Goal: Information Seeking & Learning: Learn about a topic

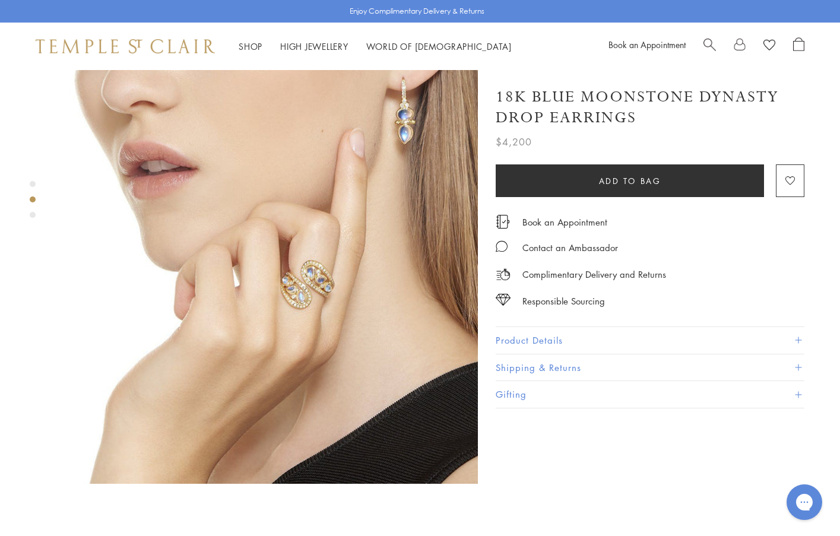
click at [31, 217] on div "Product gallery navigation" at bounding box center [33, 215] width 6 height 6
click at [32, 216] on div "Product gallery navigation" at bounding box center [33, 215] width 6 height 6
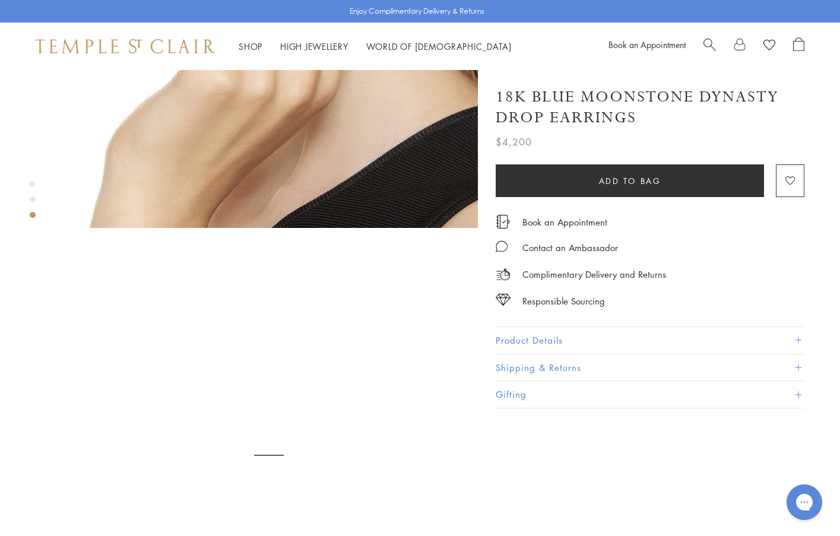
scroll to position [860, 0]
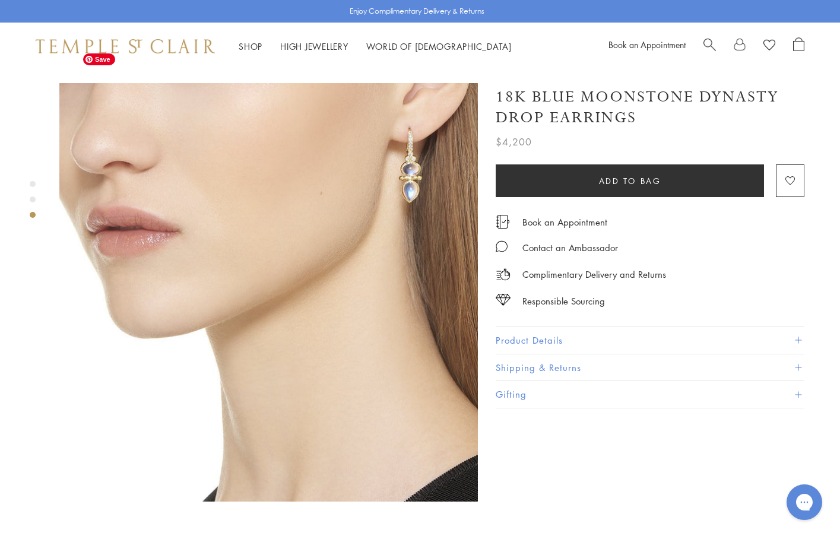
click at [102, 58] on span "Save" at bounding box center [99, 59] width 32 height 12
click at [32, 200] on div "Product gallery navigation" at bounding box center [33, 200] width 6 height 6
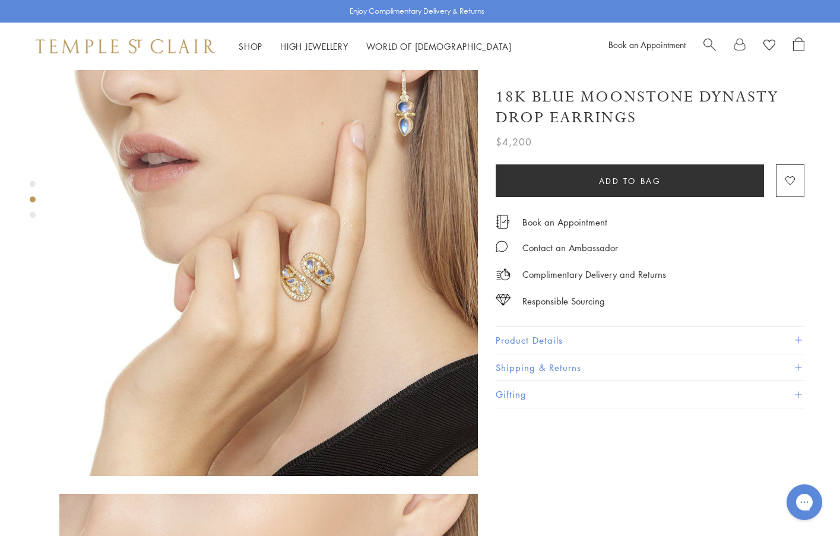
scroll to position [441, 0]
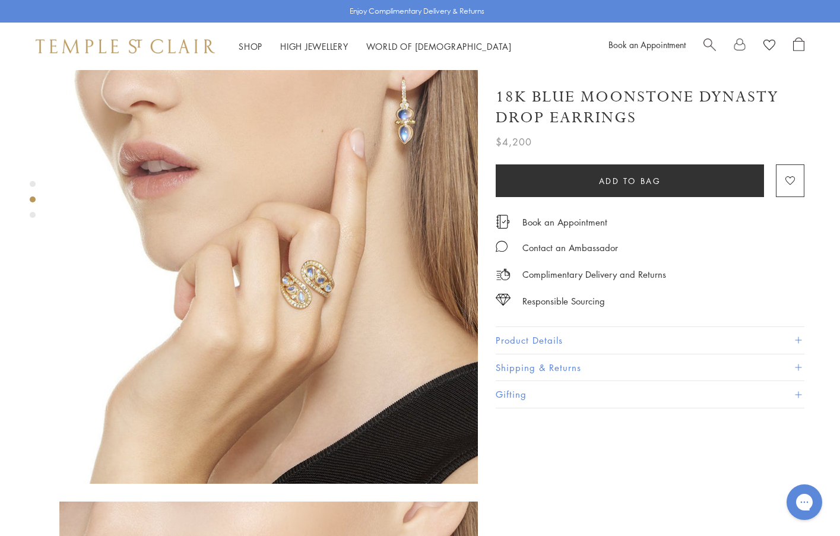
click at [72, 102] on div at bounding box center [268, 275] width 419 height 1292
click at [33, 183] on div "Product gallery navigation" at bounding box center [33, 184] width 6 height 6
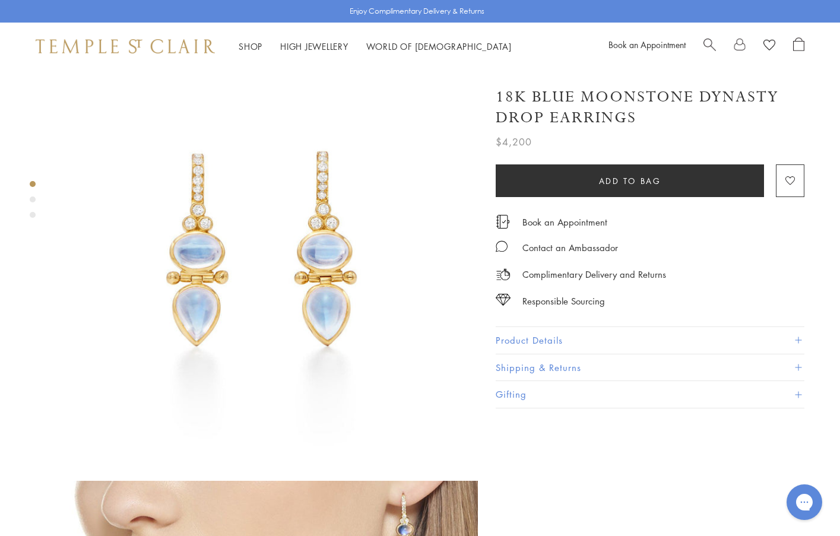
scroll to position [23, 0]
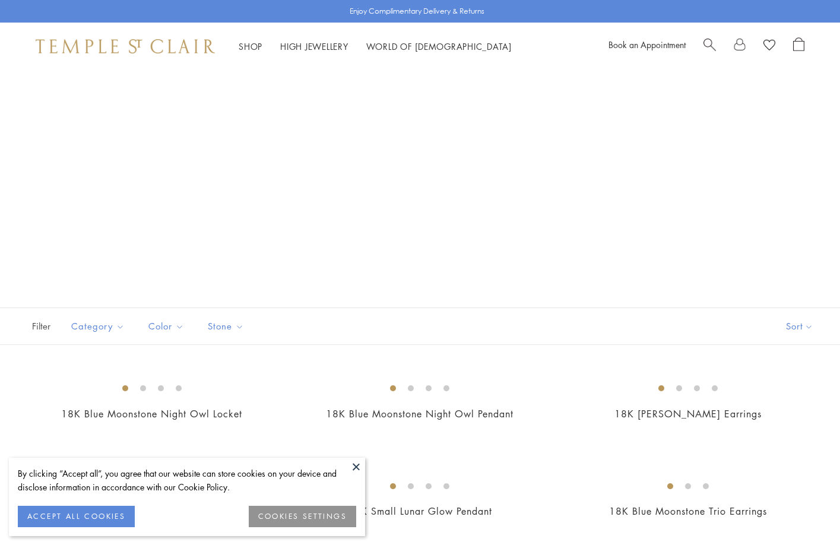
scroll to position [2767, 0]
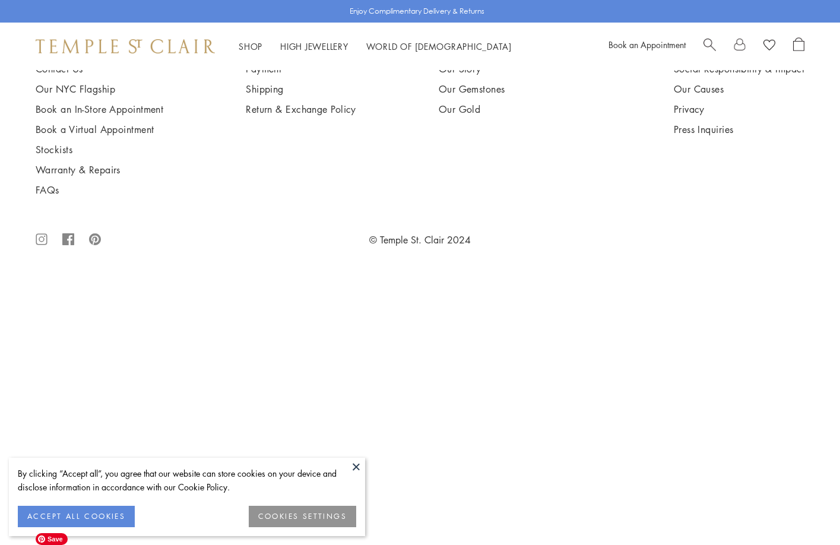
click at [356, 463] on button at bounding box center [356, 467] width 18 height 18
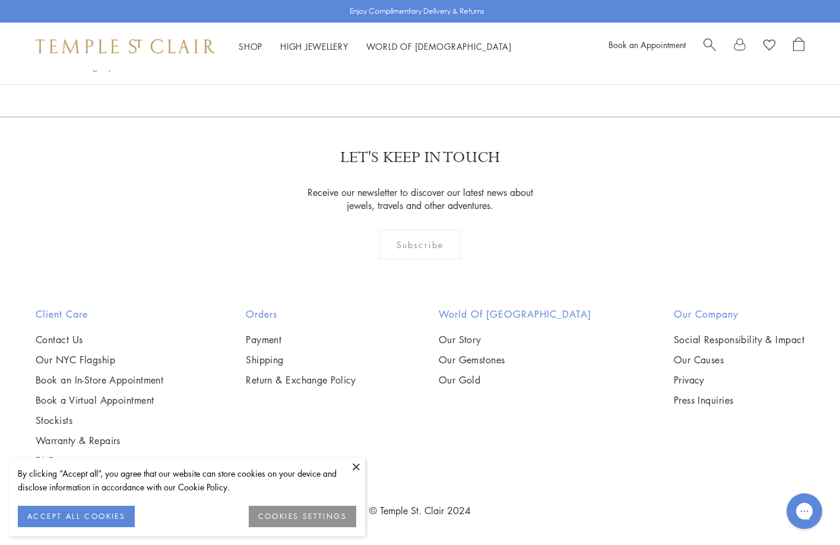
scroll to position [0, 0]
click at [355, 466] on button at bounding box center [356, 467] width 18 height 18
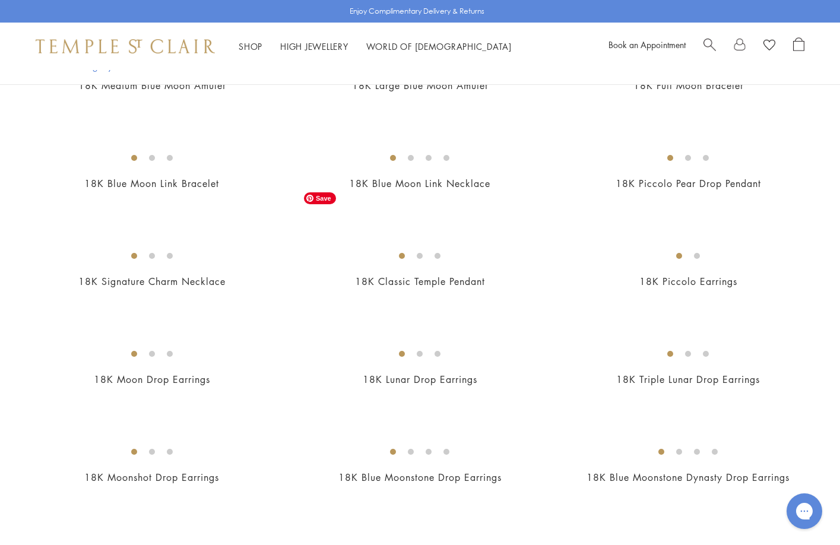
scroll to position [838, 0]
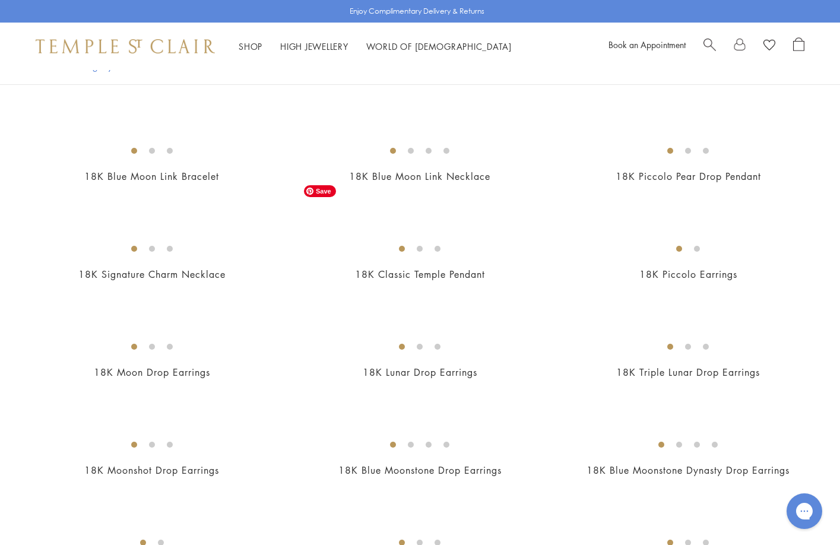
click at [0, 0] on img at bounding box center [0, 0] width 0 height 0
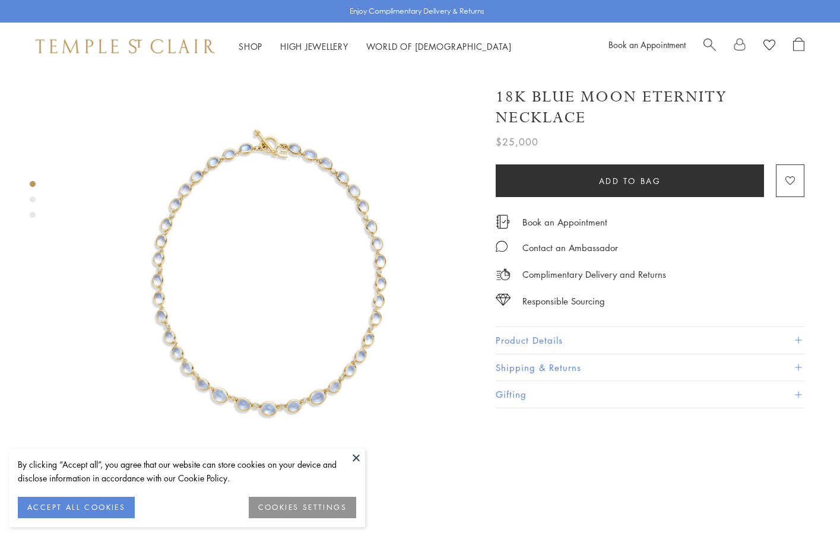
click at [354, 454] on button at bounding box center [356, 458] width 18 height 18
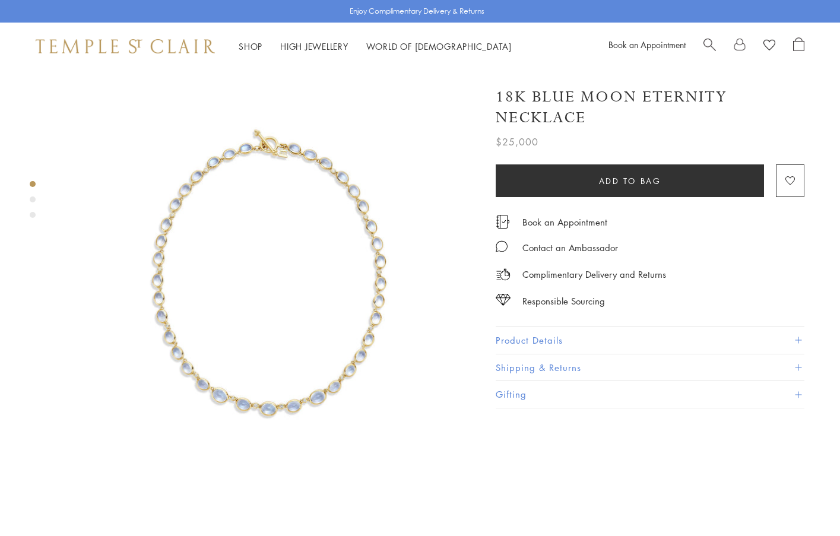
click at [31, 201] on div "Product gallery navigation" at bounding box center [33, 200] width 6 height 6
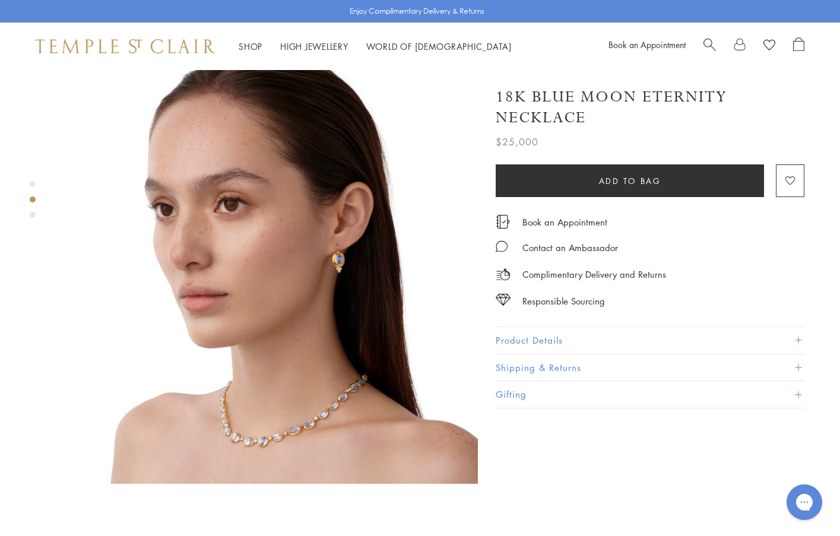
click at [33, 216] on div "Product gallery navigation" at bounding box center [33, 215] width 6 height 6
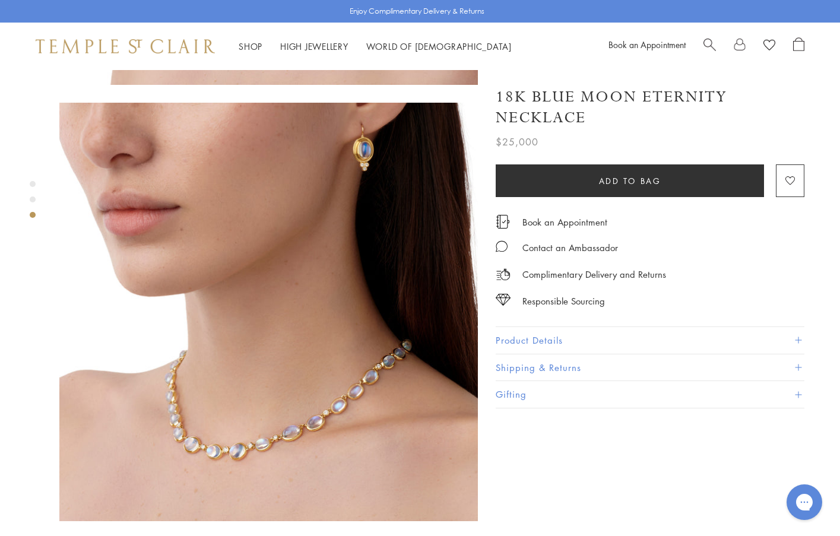
scroll to position [838, 0]
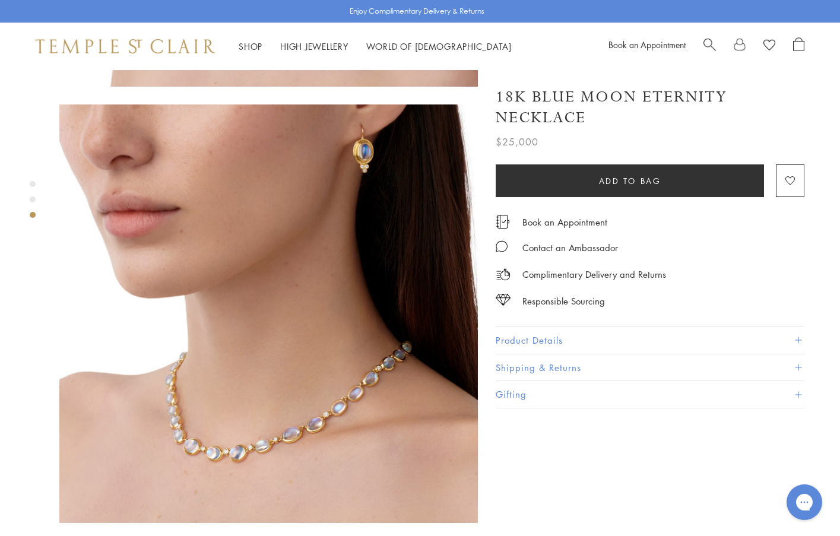
click at [31, 199] on div "Product gallery navigation" at bounding box center [33, 200] width 6 height 6
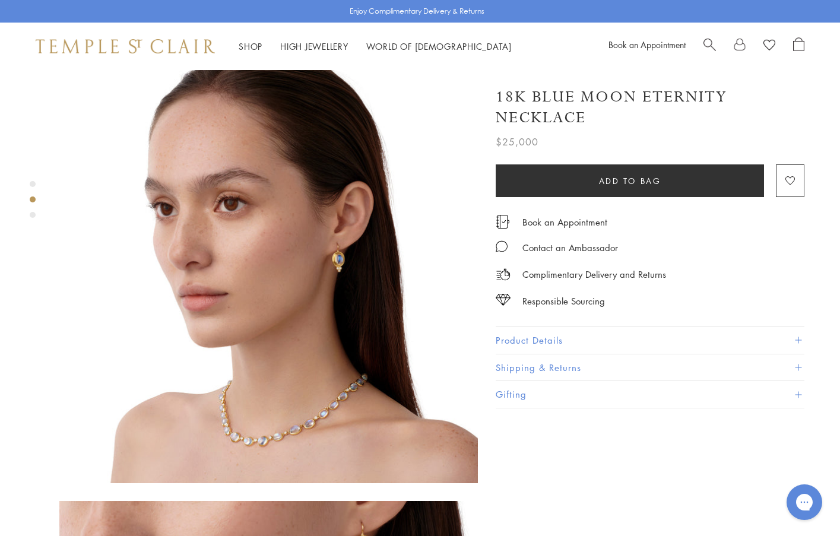
scroll to position [441, 0]
click at [103, 65] on div "Shop Shop Categories Amulets Pendants & Charms Lockets Chains & Leather Cords E…" at bounding box center [420, 47] width 840 height 48
click at [31, 184] on div "Product gallery navigation" at bounding box center [33, 184] width 6 height 6
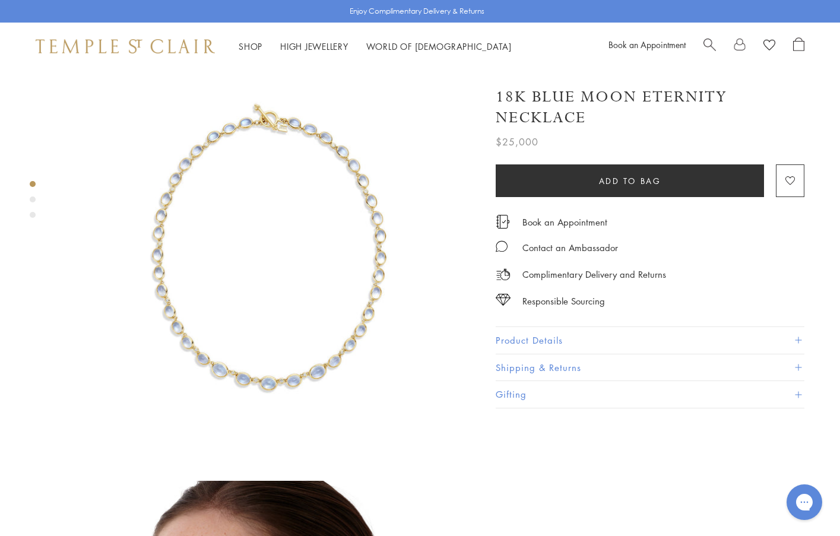
scroll to position [23, 0]
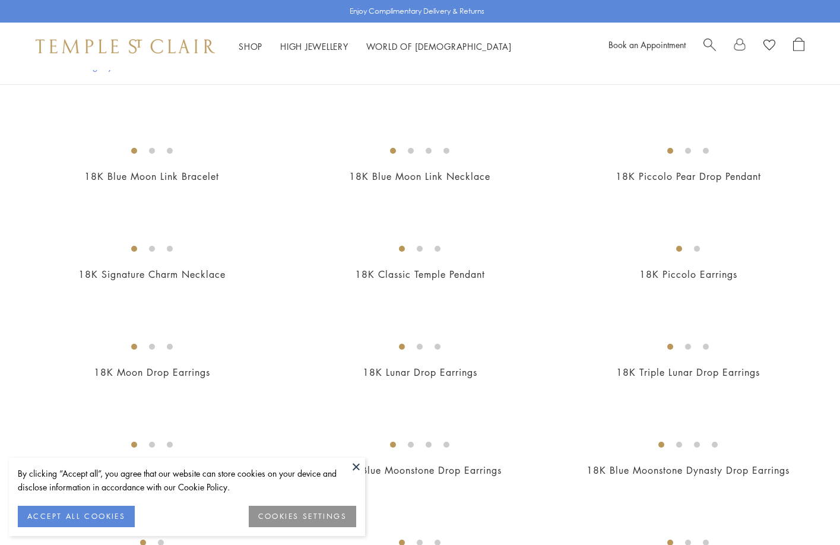
scroll to position [838, 0]
click at [357, 466] on button at bounding box center [356, 467] width 18 height 18
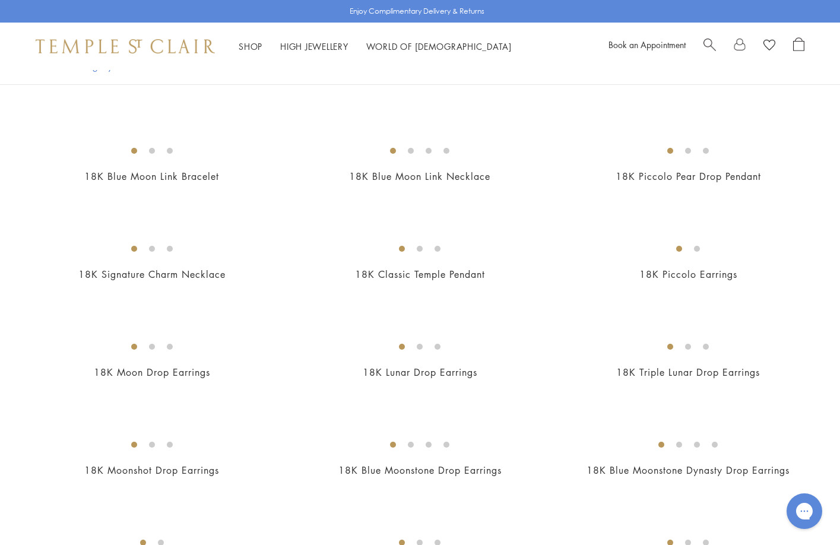
scroll to position [0, 0]
click at [0, 0] on img at bounding box center [0, 0] width 0 height 0
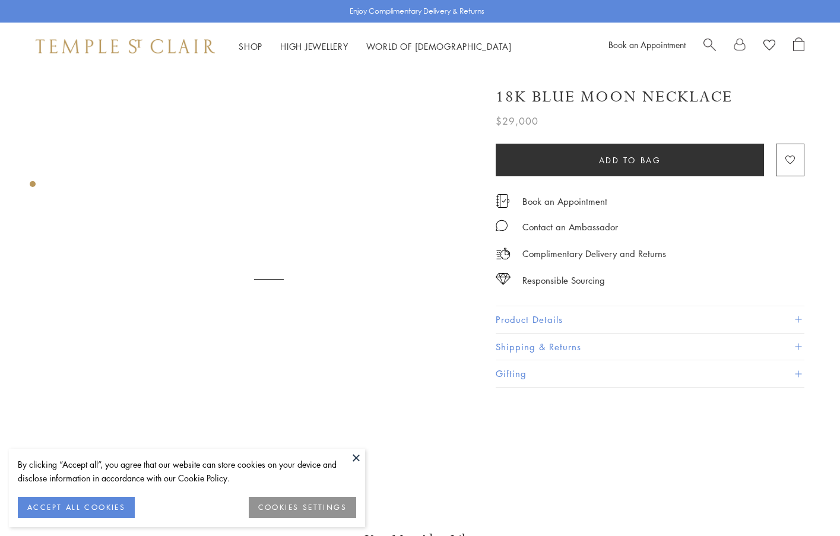
click at [357, 458] on button at bounding box center [356, 458] width 18 height 18
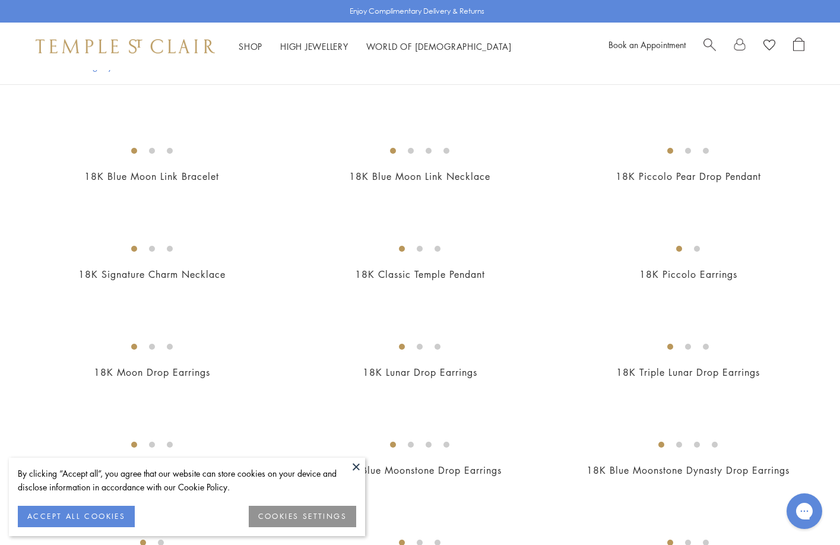
click at [0, 0] on img at bounding box center [0, 0] width 0 height 0
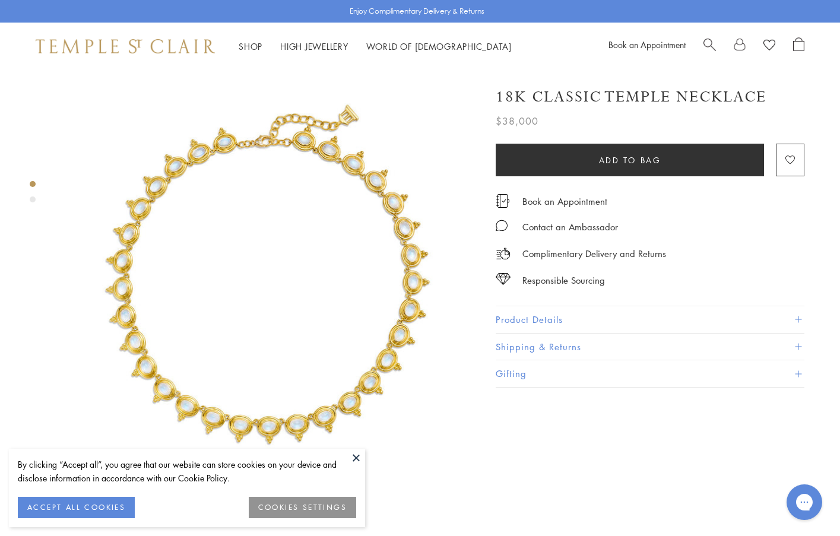
click at [31, 198] on div "Product gallery navigation" at bounding box center [33, 200] width 6 height 6
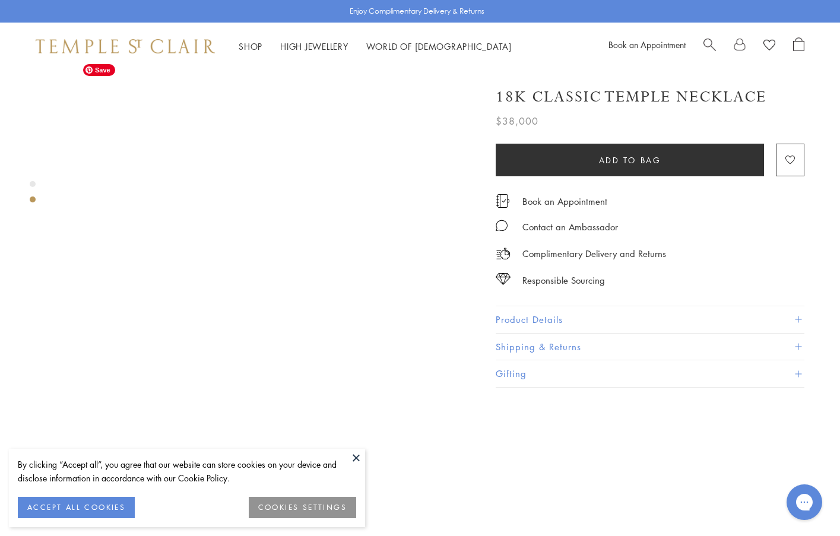
scroll to position [427, 0]
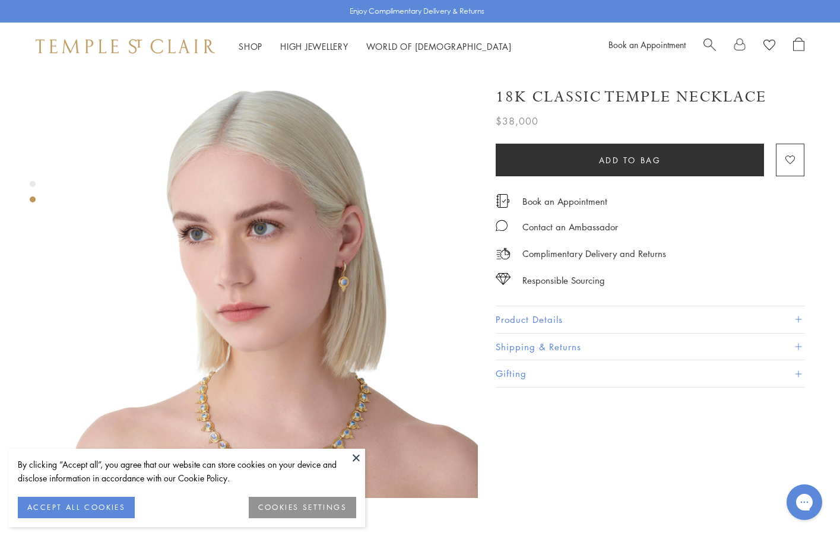
click at [356, 457] on button at bounding box center [356, 458] width 18 height 18
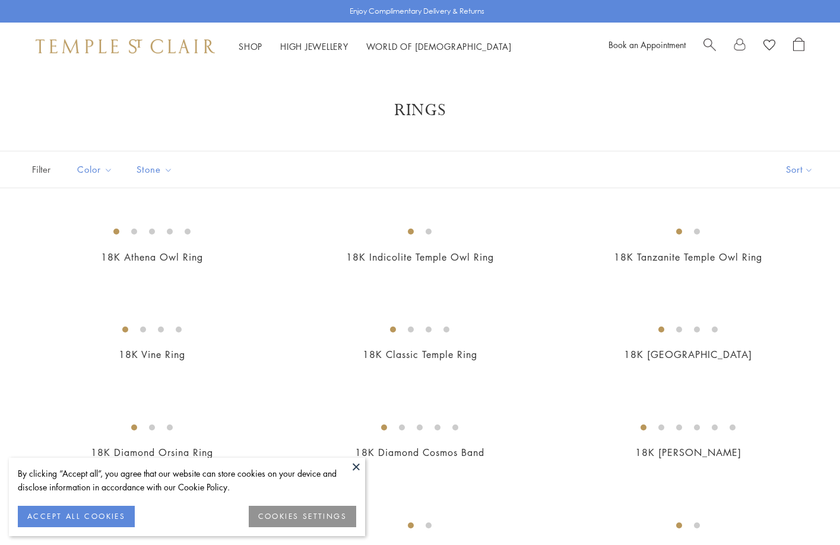
click at [355, 468] on button at bounding box center [356, 467] width 18 height 18
click at [355, 280] on div "18K Indicolite Temple Owl Ring $50,000" at bounding box center [420, 249] width 245 height 62
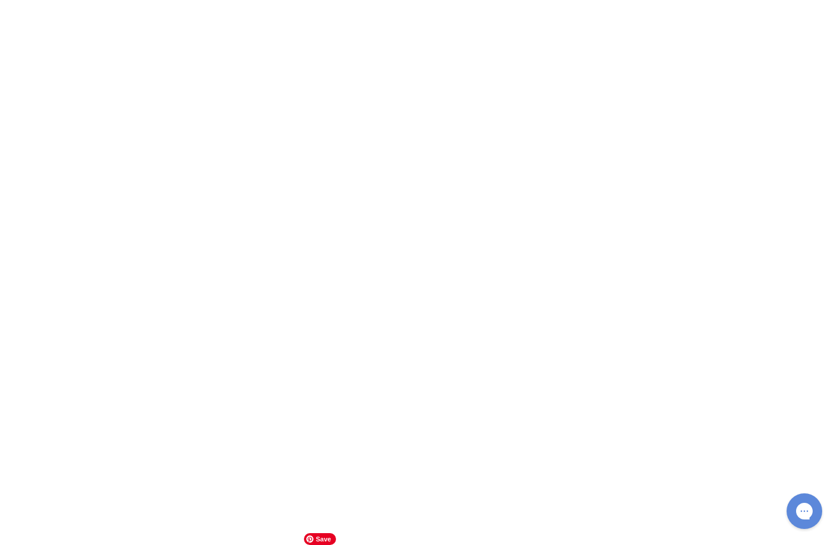
scroll to position [3366, 0]
click at [0, 0] on img at bounding box center [0, 0] width 0 height 0
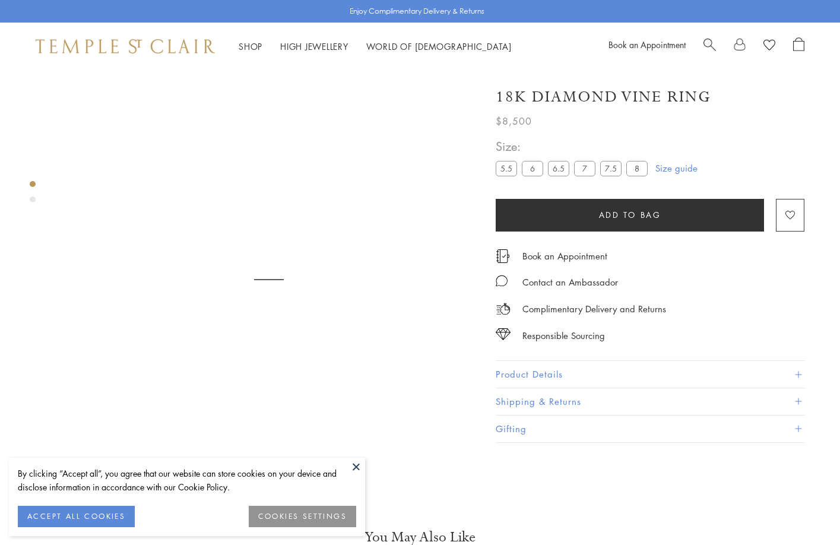
click at [357, 460] on button at bounding box center [356, 467] width 18 height 18
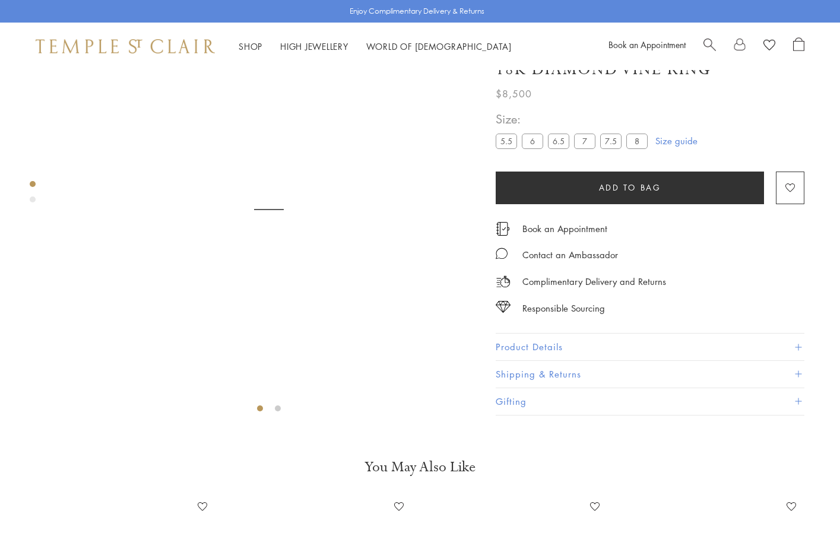
scroll to position [70, 0]
click at [24, 188] on div at bounding box center [257, 208] width 514 height 416
click at [32, 199] on div "Product gallery navigation" at bounding box center [33, 200] width 6 height 6
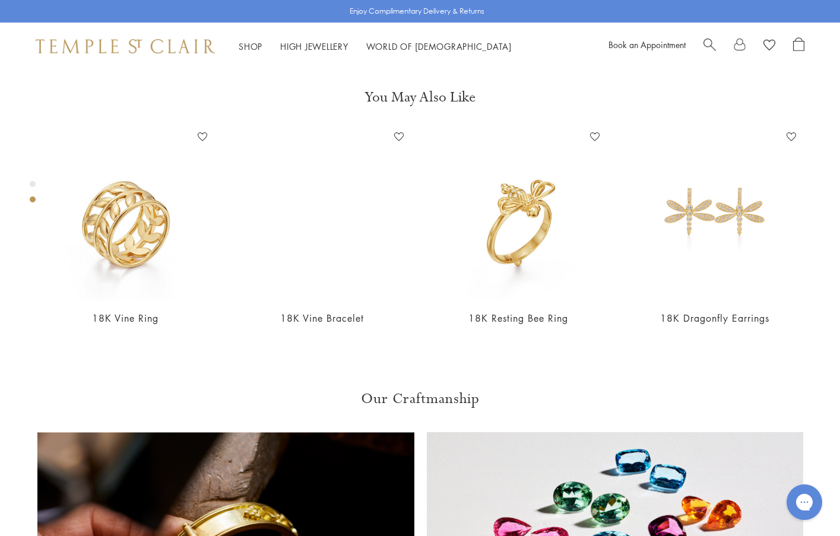
scroll to position [441, 0]
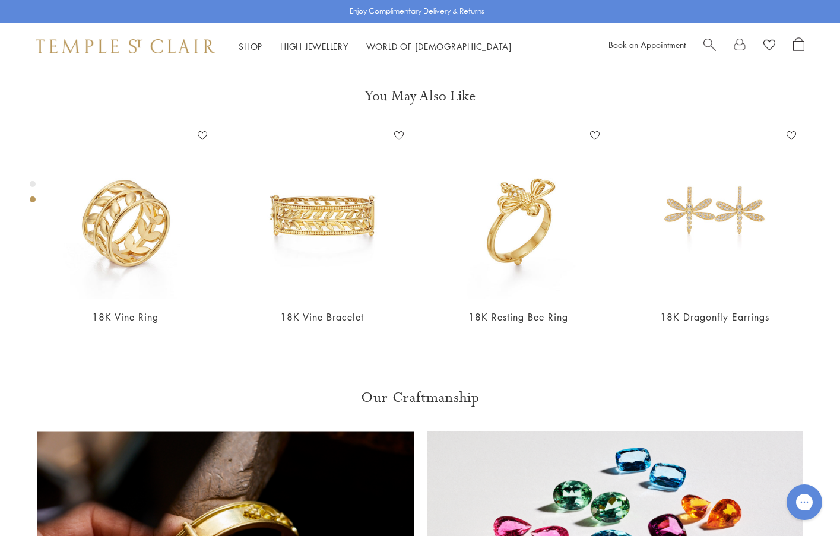
click at [33, 182] on div "Product gallery navigation" at bounding box center [33, 184] width 6 height 6
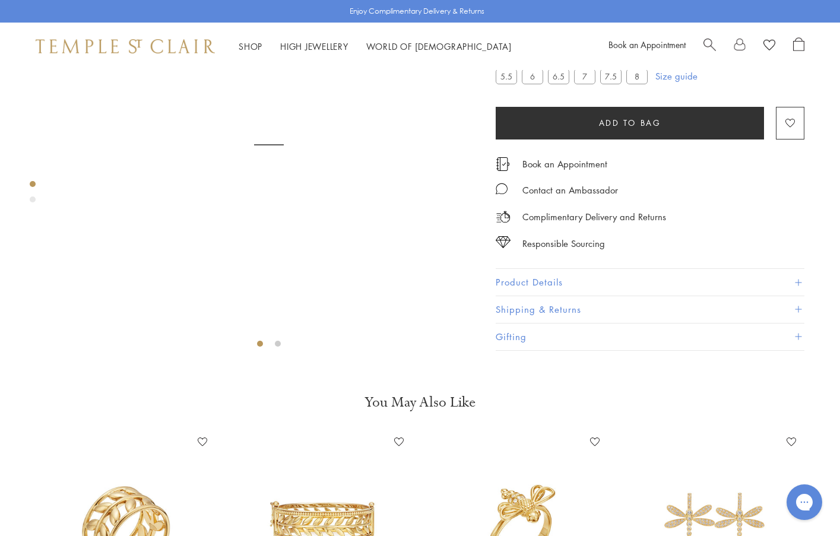
scroll to position [23, 0]
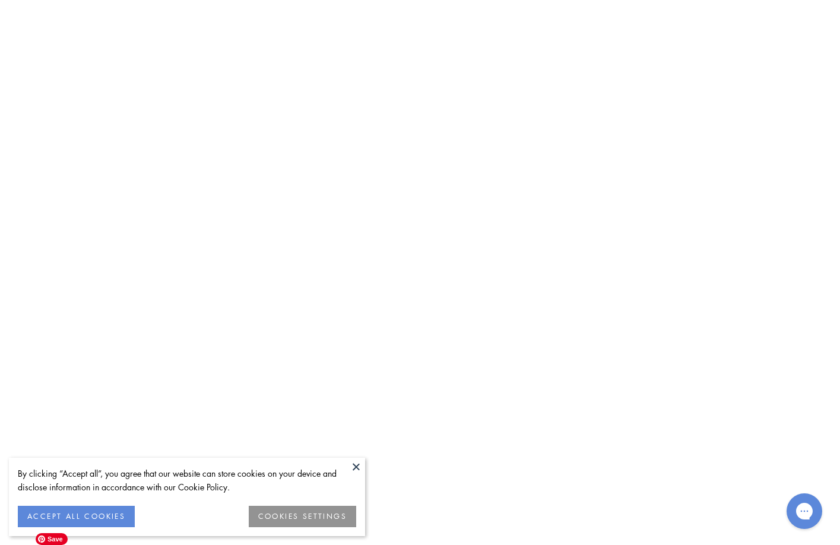
scroll to position [5073, 0]
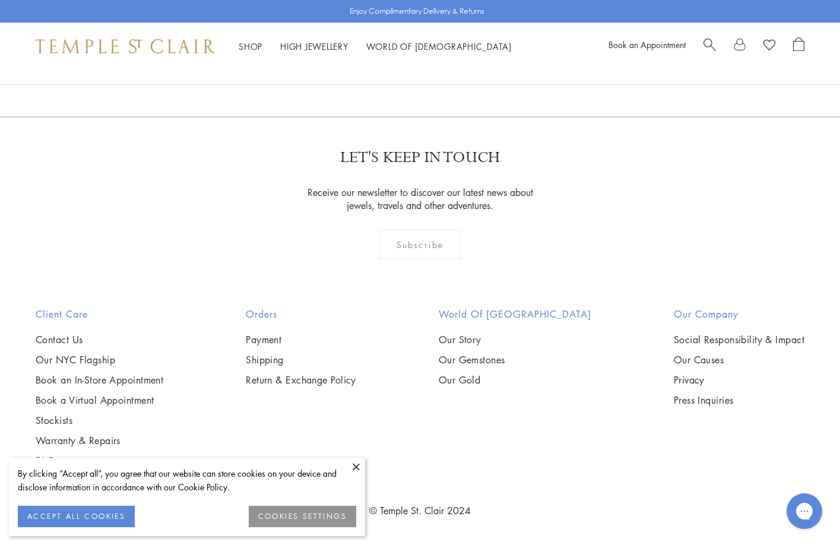
click at [421, 69] on link "2" at bounding box center [420, 52] width 39 height 33
